Goal: Information Seeking & Learning: Learn about a topic

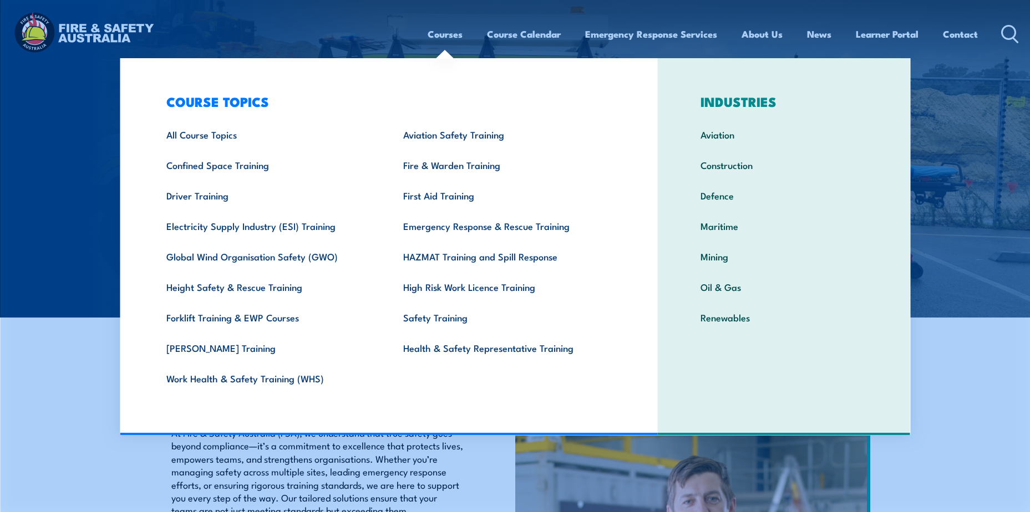
click at [446, 32] on link "Courses" at bounding box center [445, 33] width 35 height 29
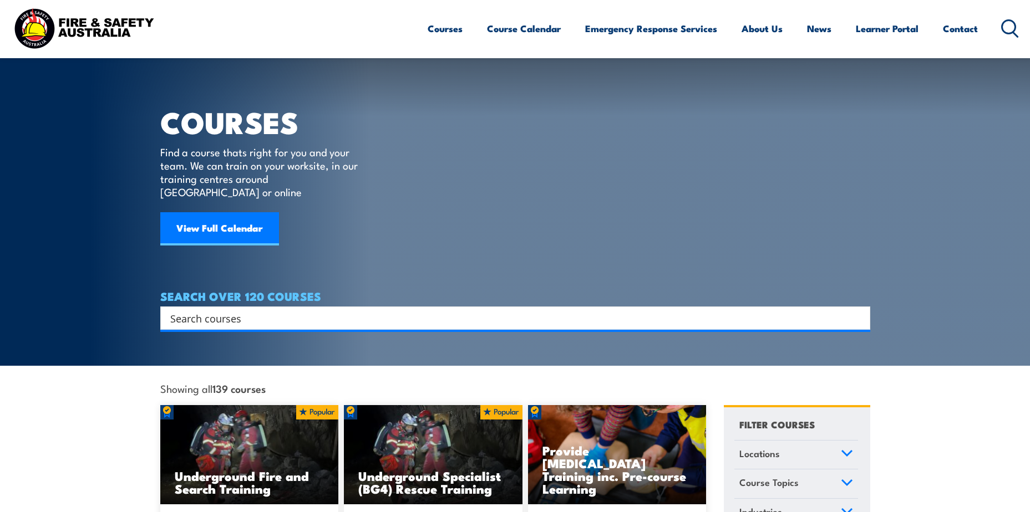
scroll to position [277, 0]
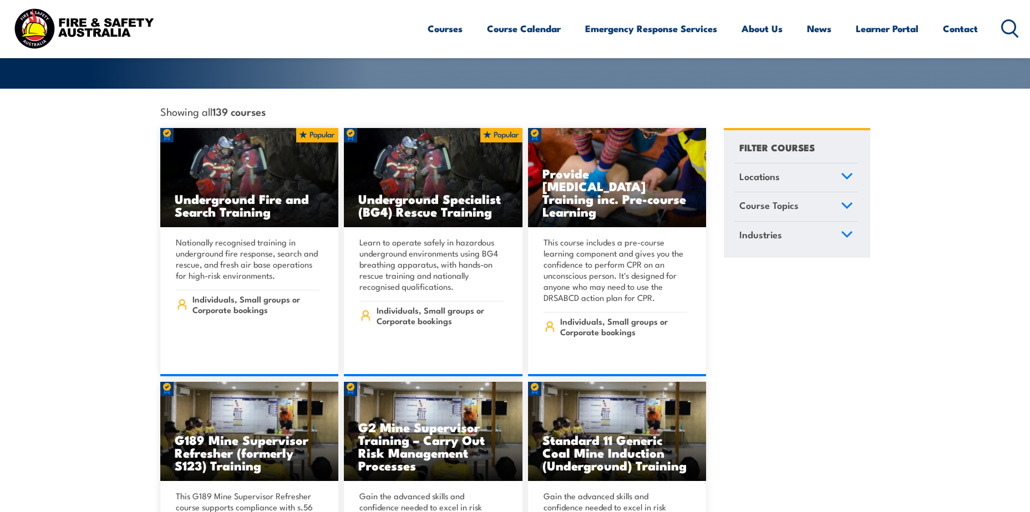
click at [846, 172] on icon at bounding box center [847, 176] width 12 height 8
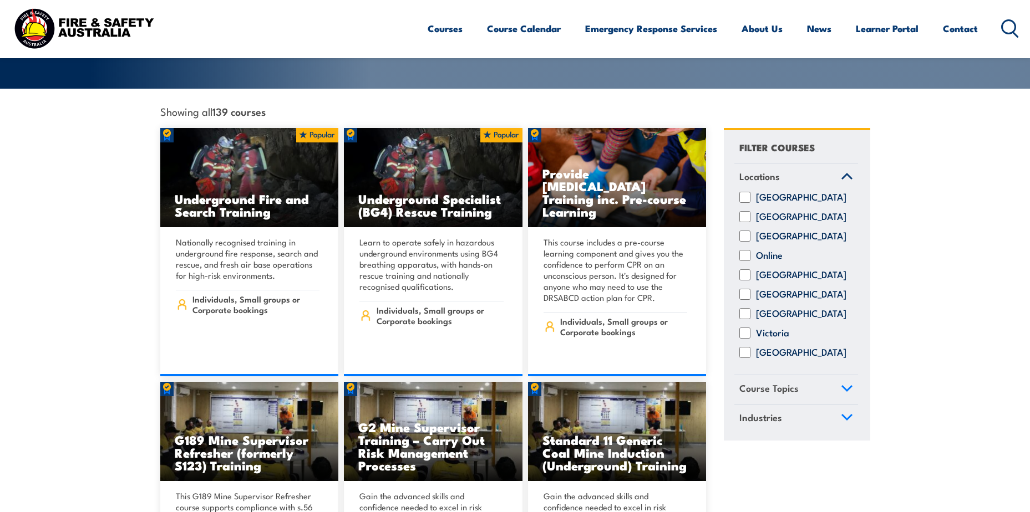
click at [742, 270] on input "Queensland" at bounding box center [744, 274] width 11 height 11
checkbox input "true"
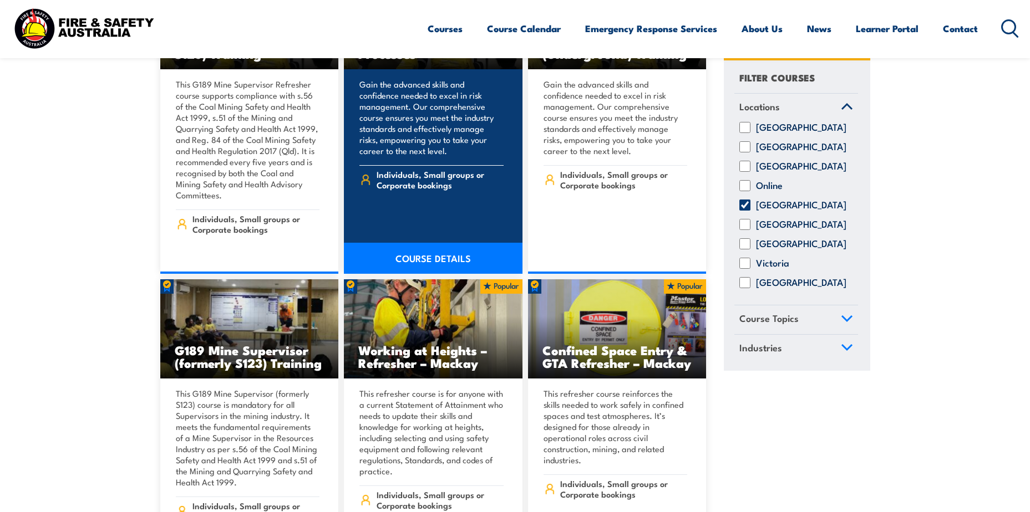
scroll to position [887, 0]
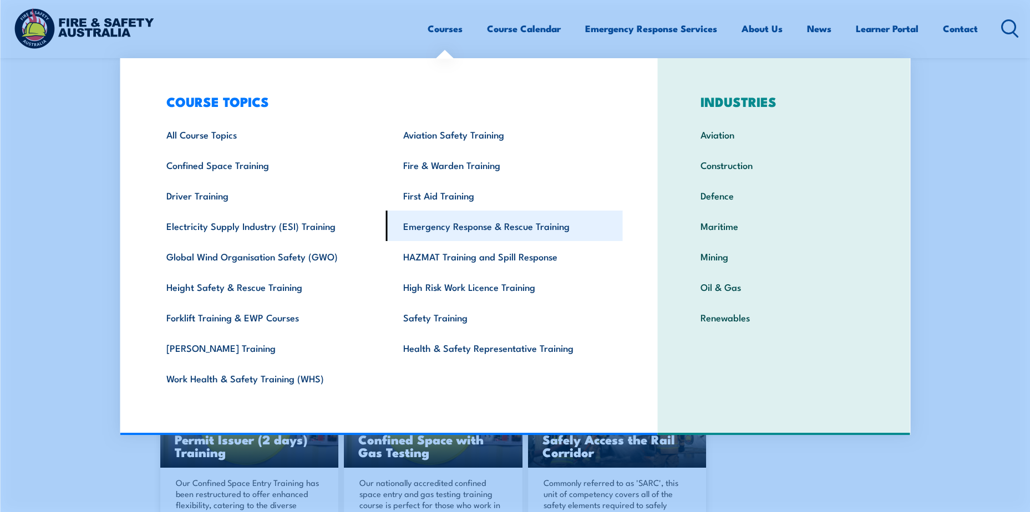
click at [430, 227] on link "Emergency Response & Rescue Training" at bounding box center [504, 226] width 237 height 30
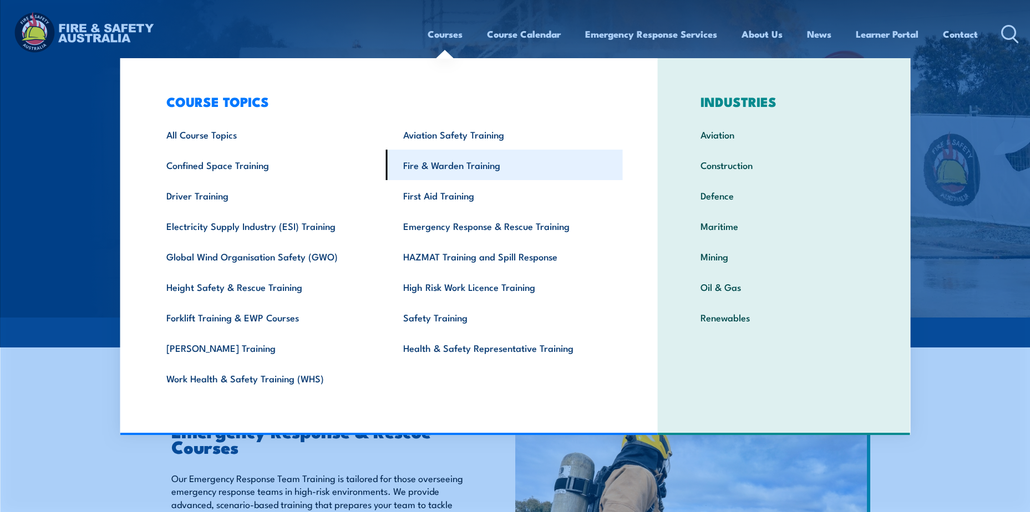
click at [484, 166] on link "Fire & Warden Training" at bounding box center [504, 165] width 237 height 30
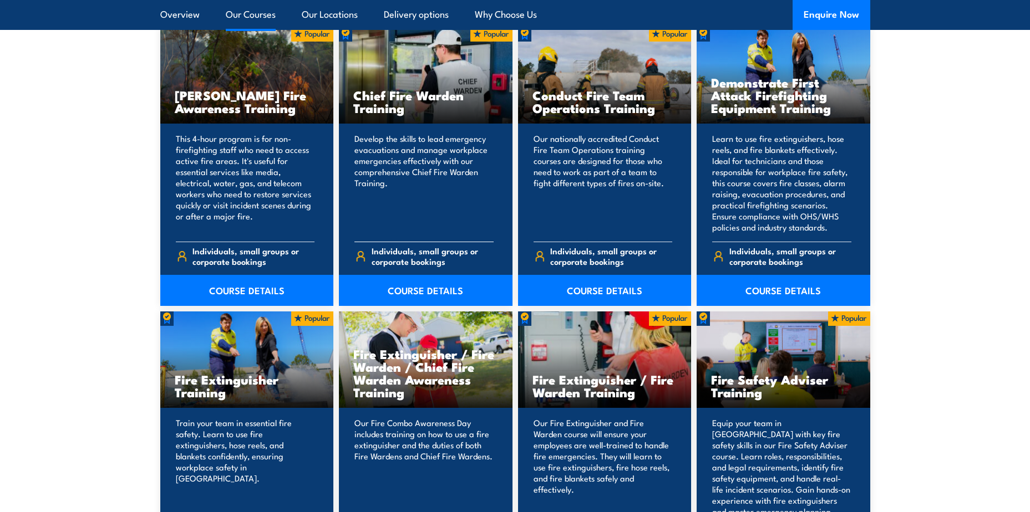
scroll to position [1054, 0]
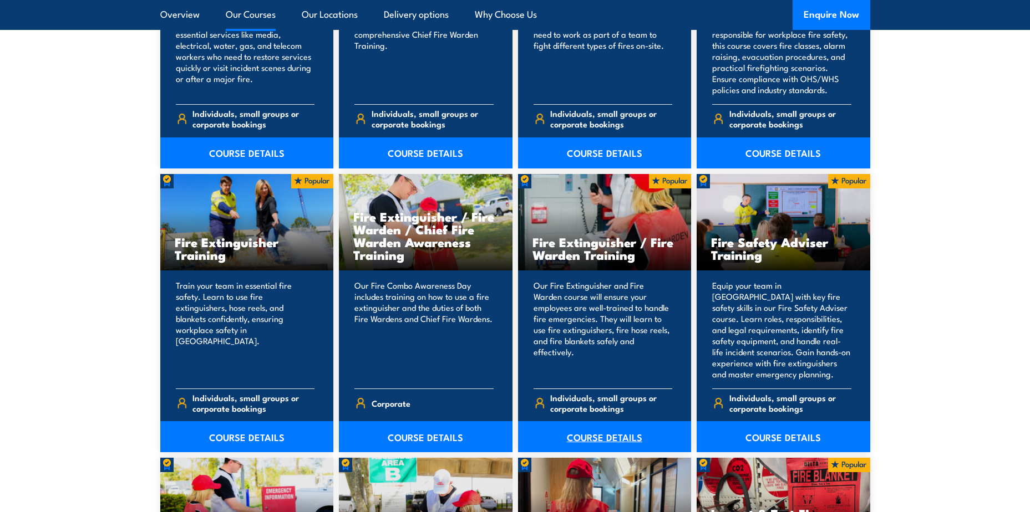
click at [590, 435] on link "COURSE DETAILS" at bounding box center [605, 436] width 174 height 31
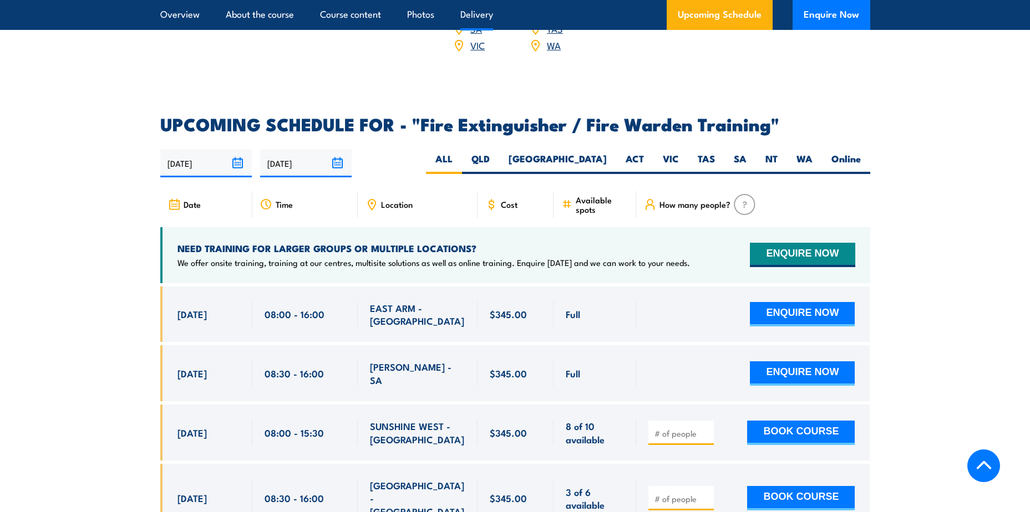
scroll to position [1774, 0]
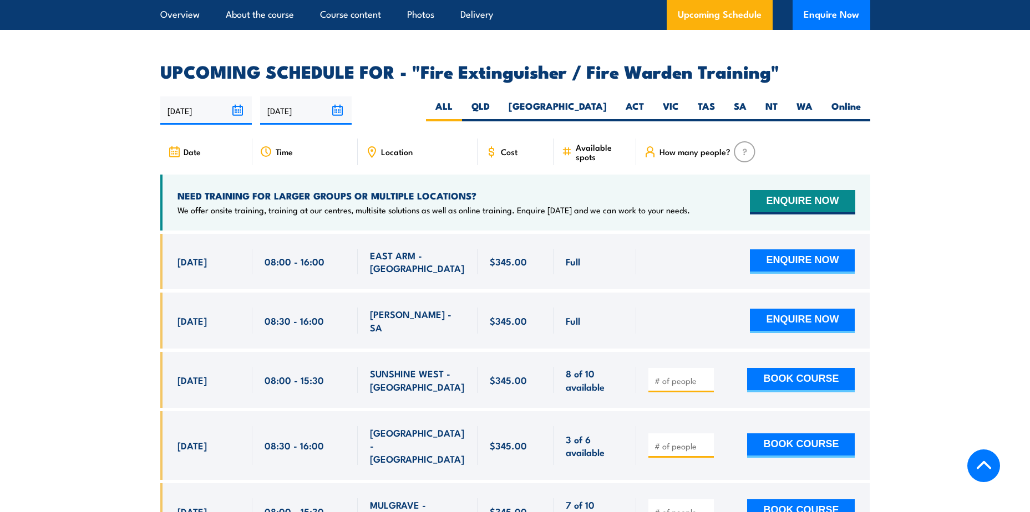
click at [394, 147] on span "Location" at bounding box center [397, 151] width 32 height 9
click at [373, 146] on icon at bounding box center [371, 152] width 12 height 12
click at [373, 147] on icon at bounding box center [371, 152] width 7 height 10
click at [499, 100] on label "QLD" at bounding box center [480, 111] width 37 height 22
click at [497, 100] on input "QLD" at bounding box center [493, 103] width 7 height 7
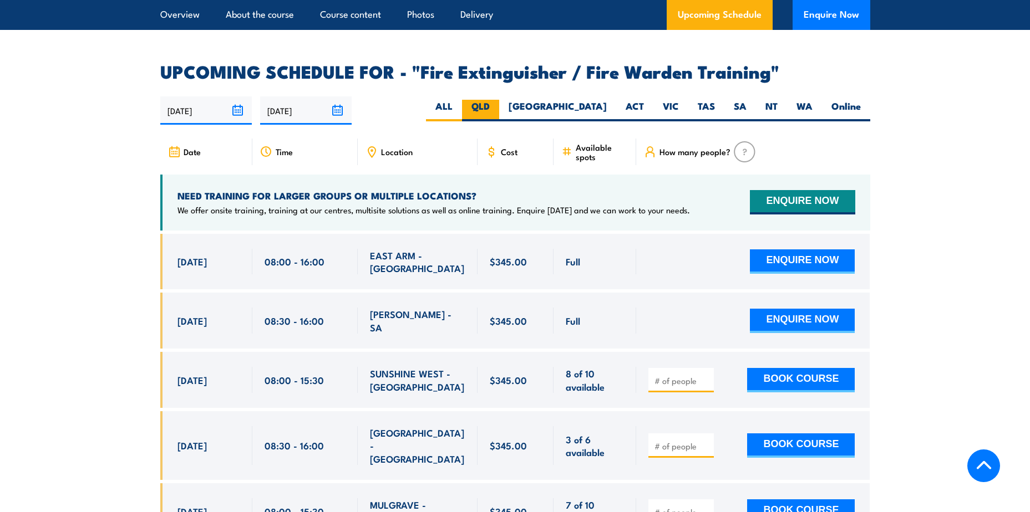
radio input "true"
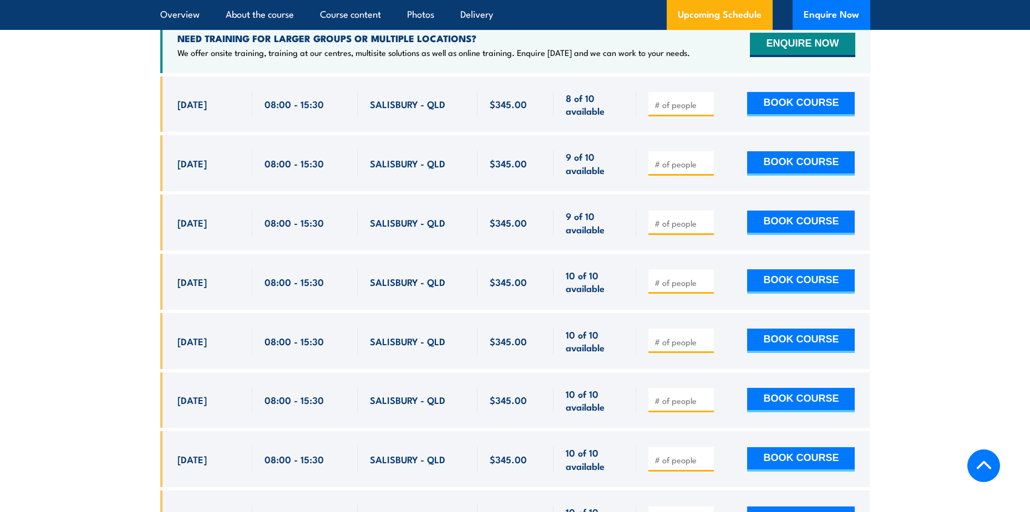
scroll to position [1488, 0]
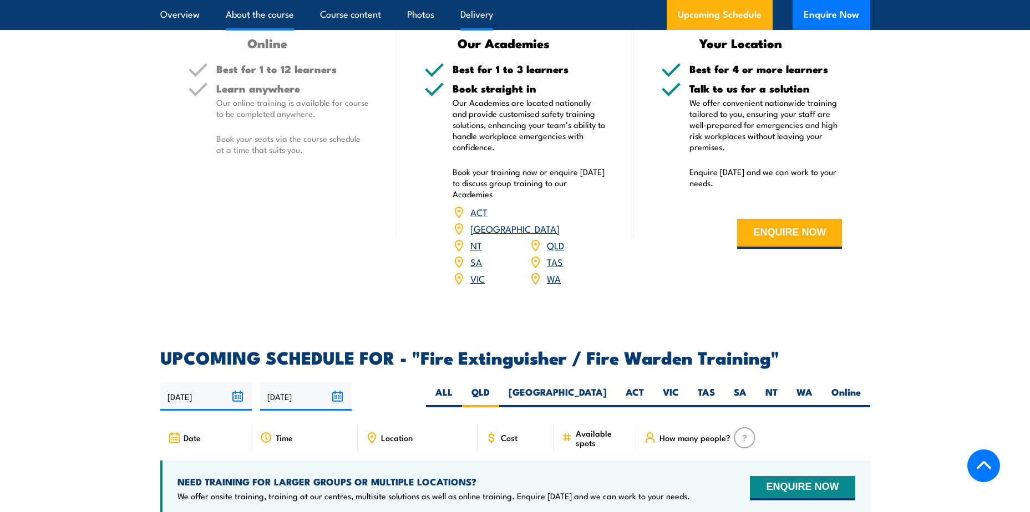
drag, startPoint x: 260, startPoint y: 18, endPoint x: 268, endPoint y: 25, distance: 10.6
click at [260, 18] on link "About the course" at bounding box center [260, 14] width 68 height 29
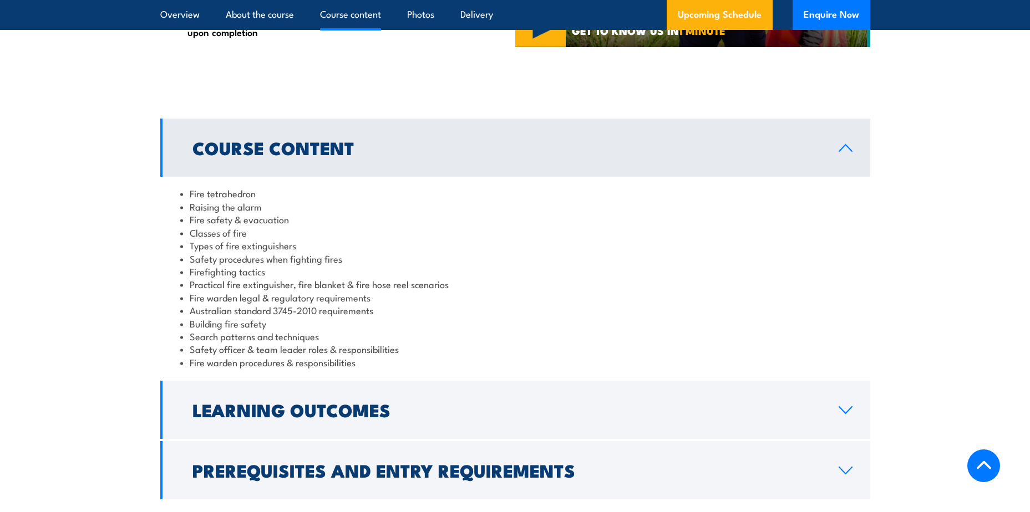
scroll to position [1123, 0]
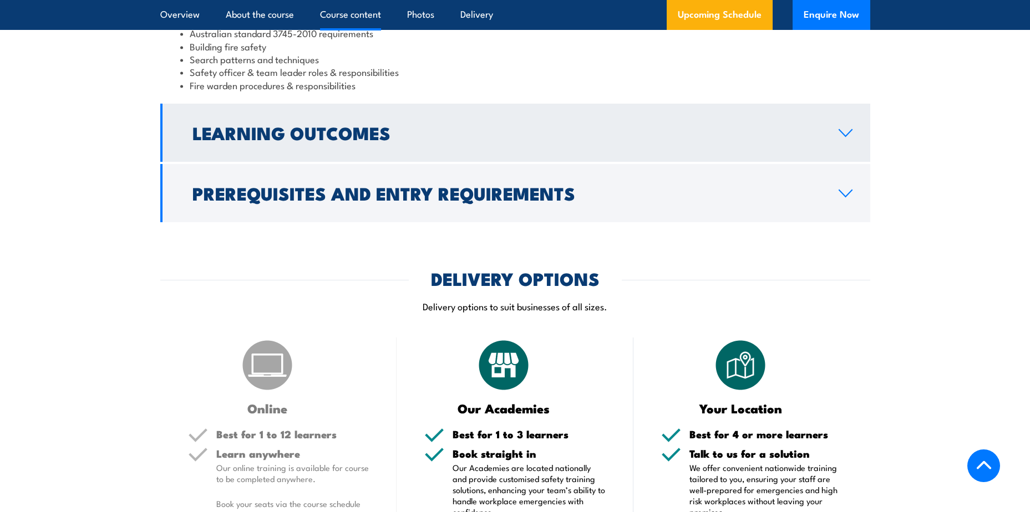
click at [849, 128] on link "Learning Outcomes" at bounding box center [515, 133] width 710 height 58
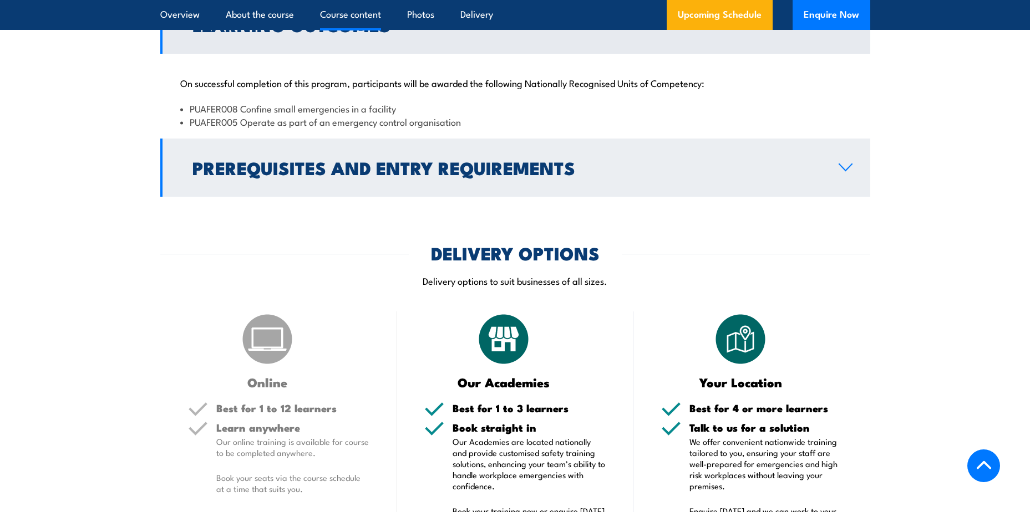
scroll to position [1034, 0]
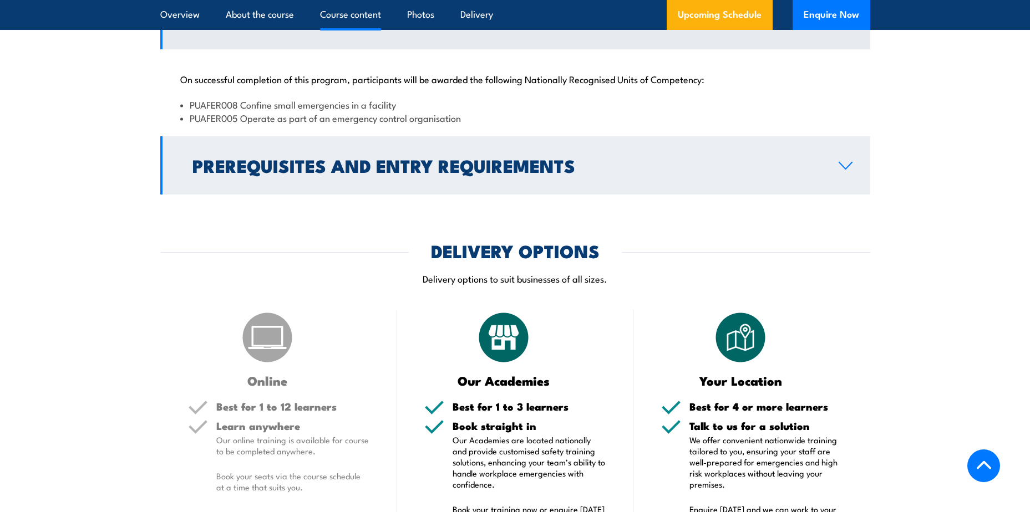
click at [794, 174] on link "Prerequisites and Entry Requirements" at bounding box center [515, 165] width 710 height 58
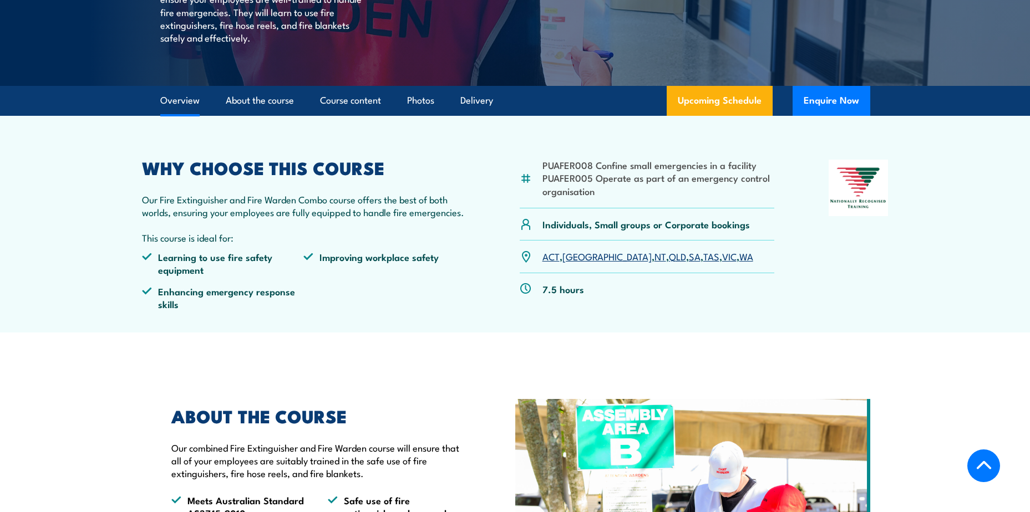
scroll to position [0, 0]
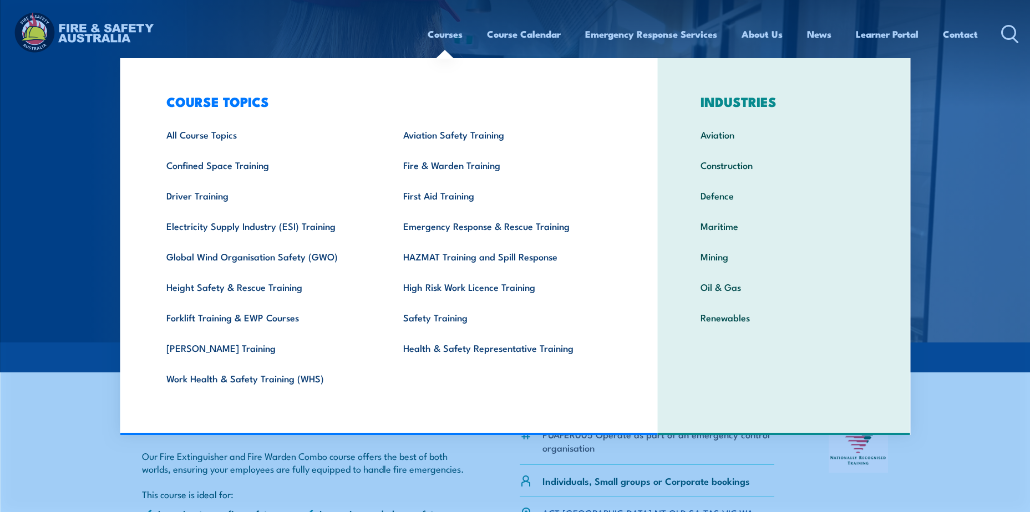
click at [431, 40] on link "Courses" at bounding box center [445, 33] width 35 height 29
click at [444, 166] on link "Fire & Warden Training" at bounding box center [504, 165] width 237 height 30
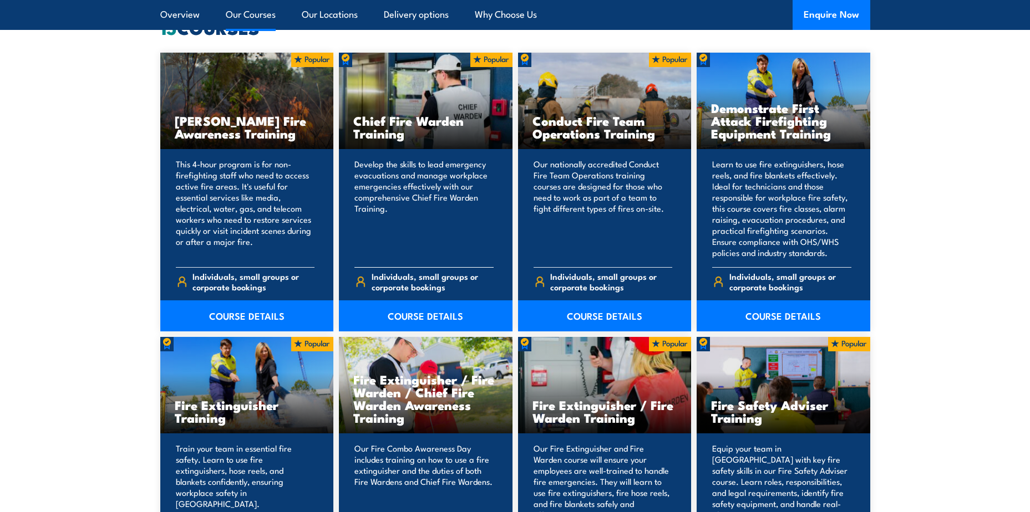
scroll to position [1054, 0]
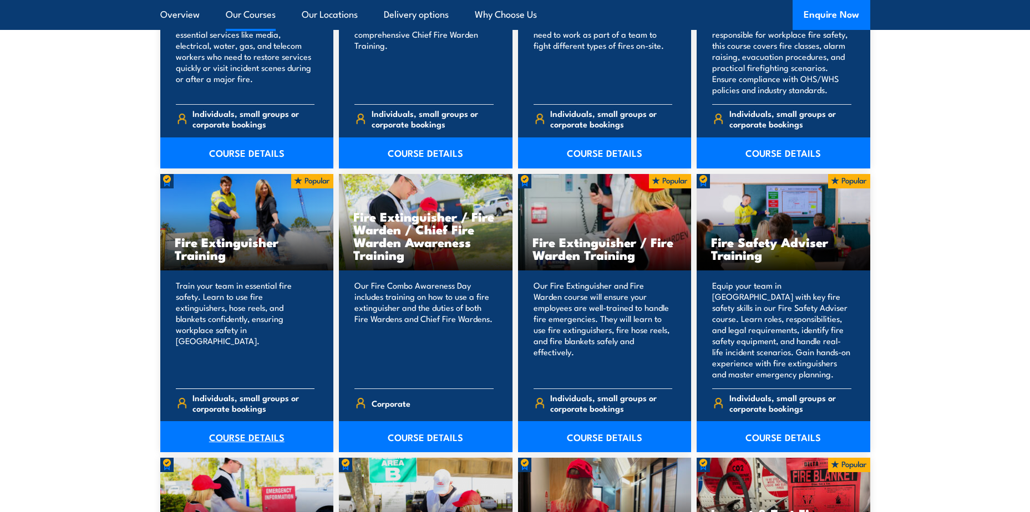
click at [245, 431] on link "COURSE DETAILS" at bounding box center [247, 436] width 174 height 31
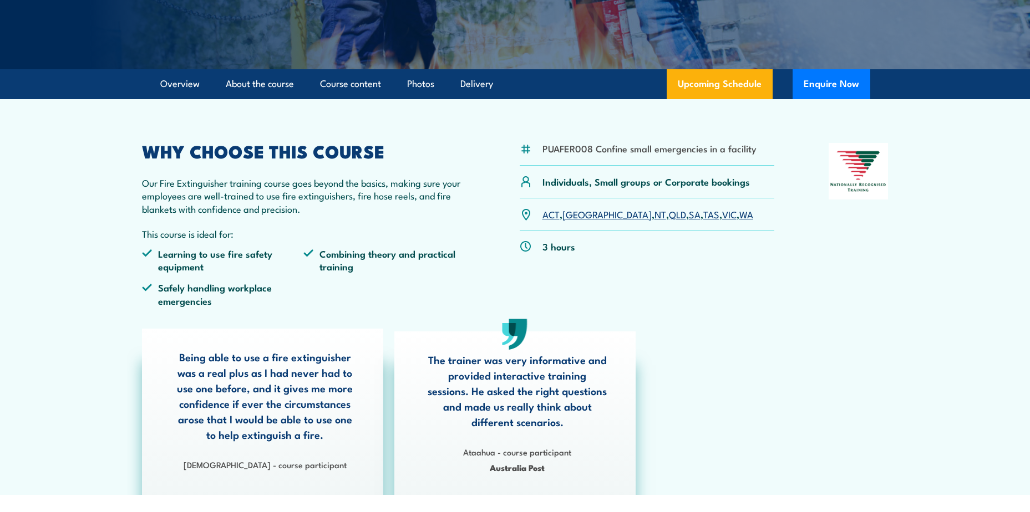
scroll to position [333, 0]
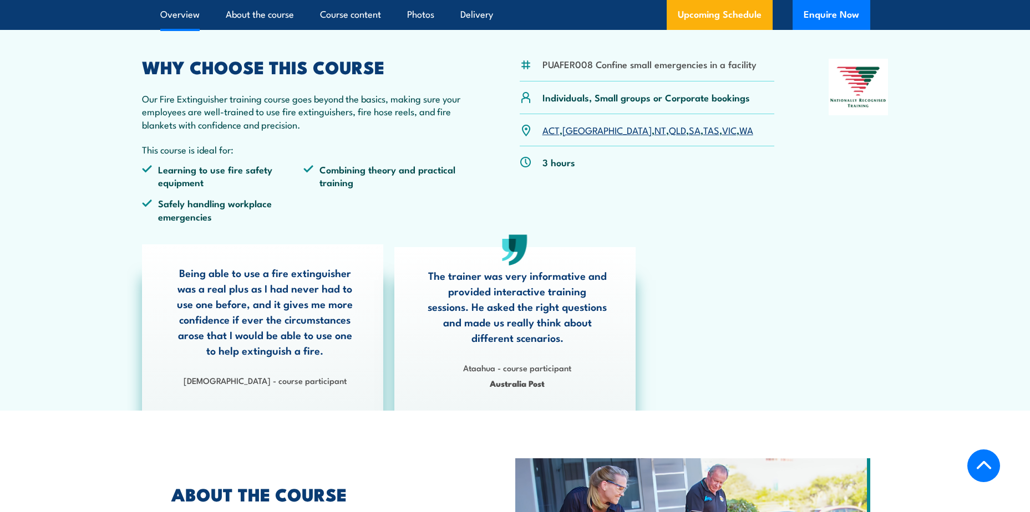
click at [669, 131] on link "QLD" at bounding box center [677, 129] width 17 height 13
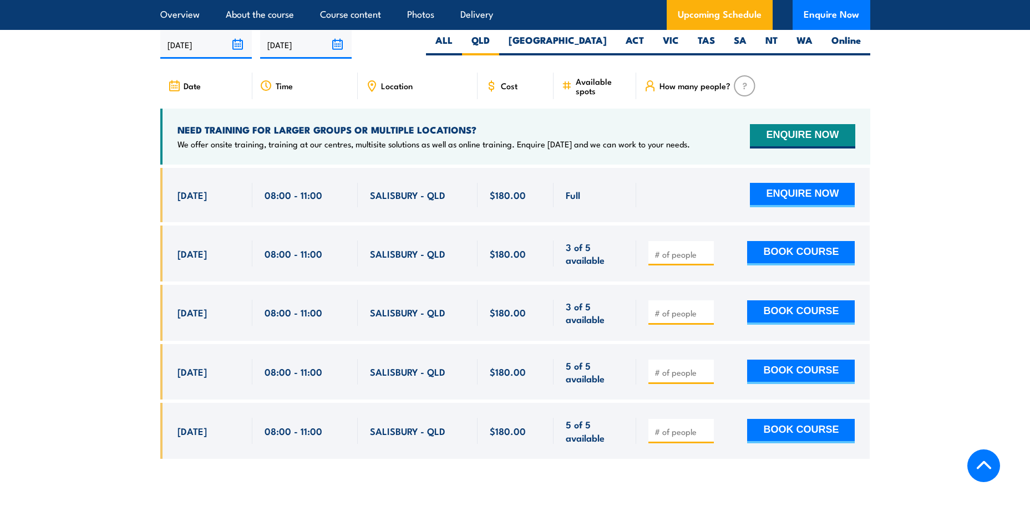
scroll to position [1861, 0]
